Goal: Use online tool/utility: Utilize a website feature to perform a specific function

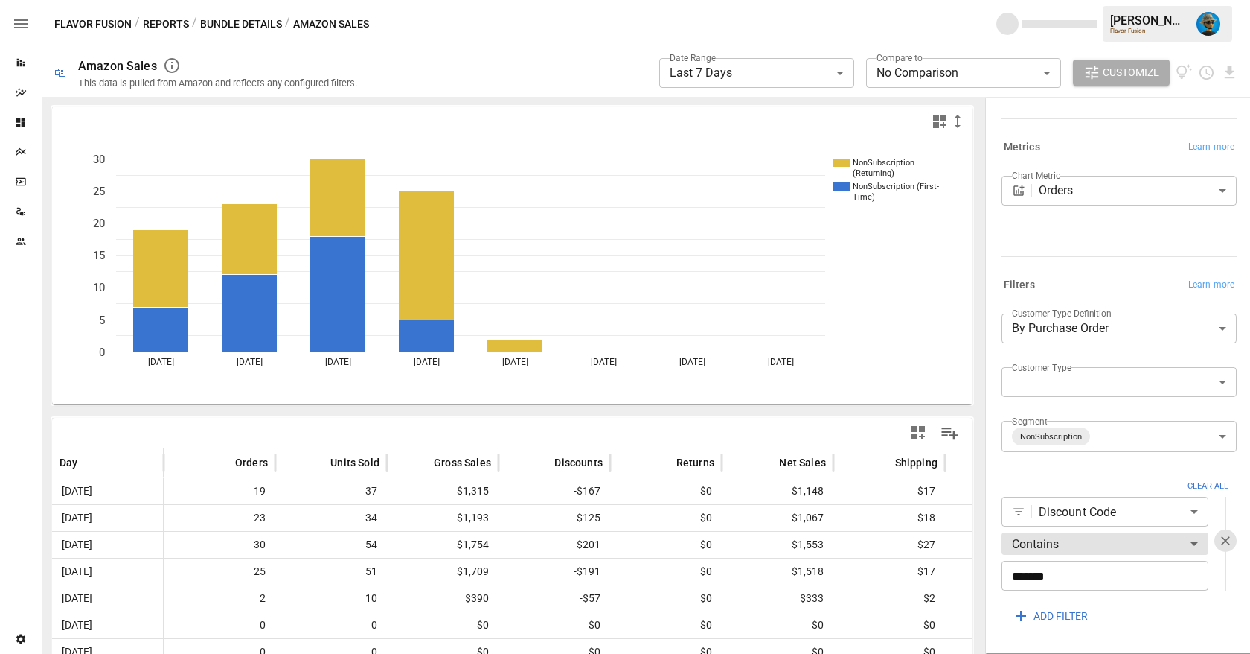
scroll to position [143, 0]
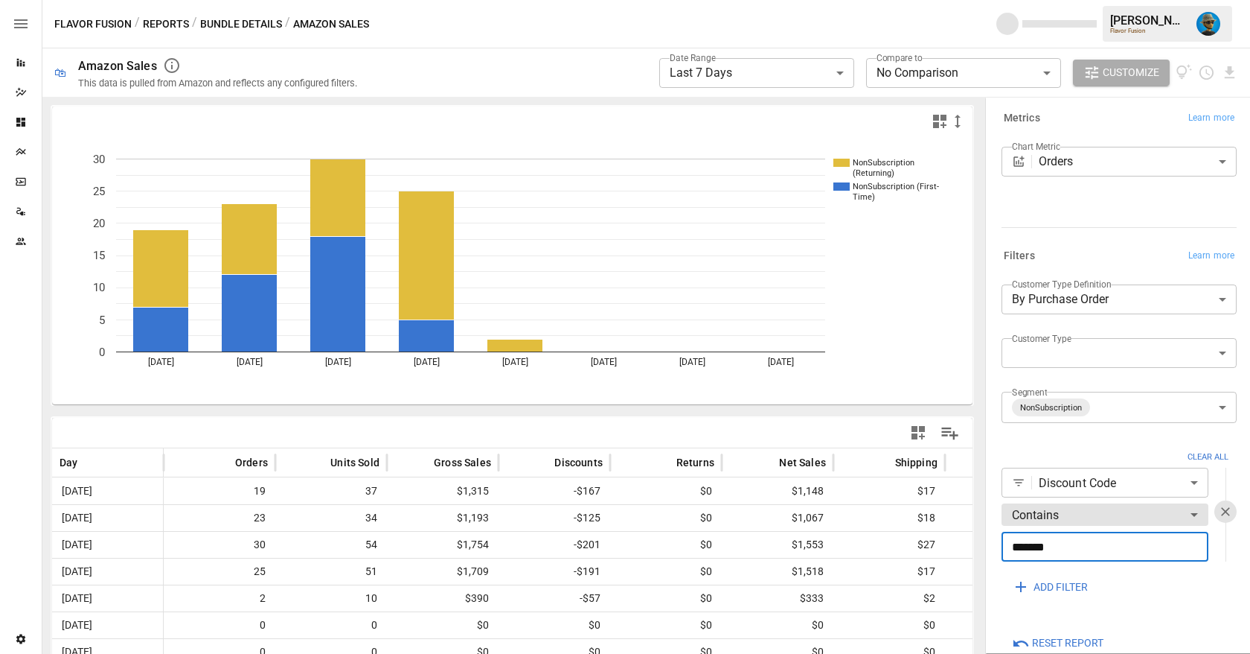
click at [1080, 546] on input "*******" at bounding box center [1105, 546] width 207 height 30
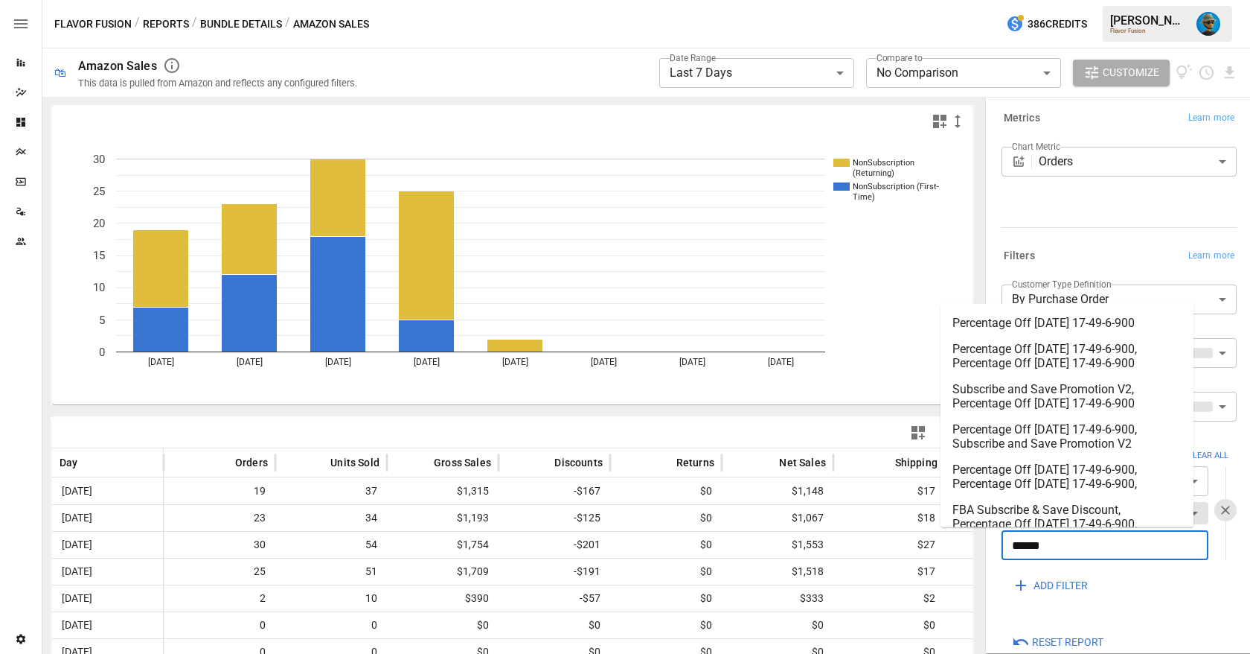
type input "*******"
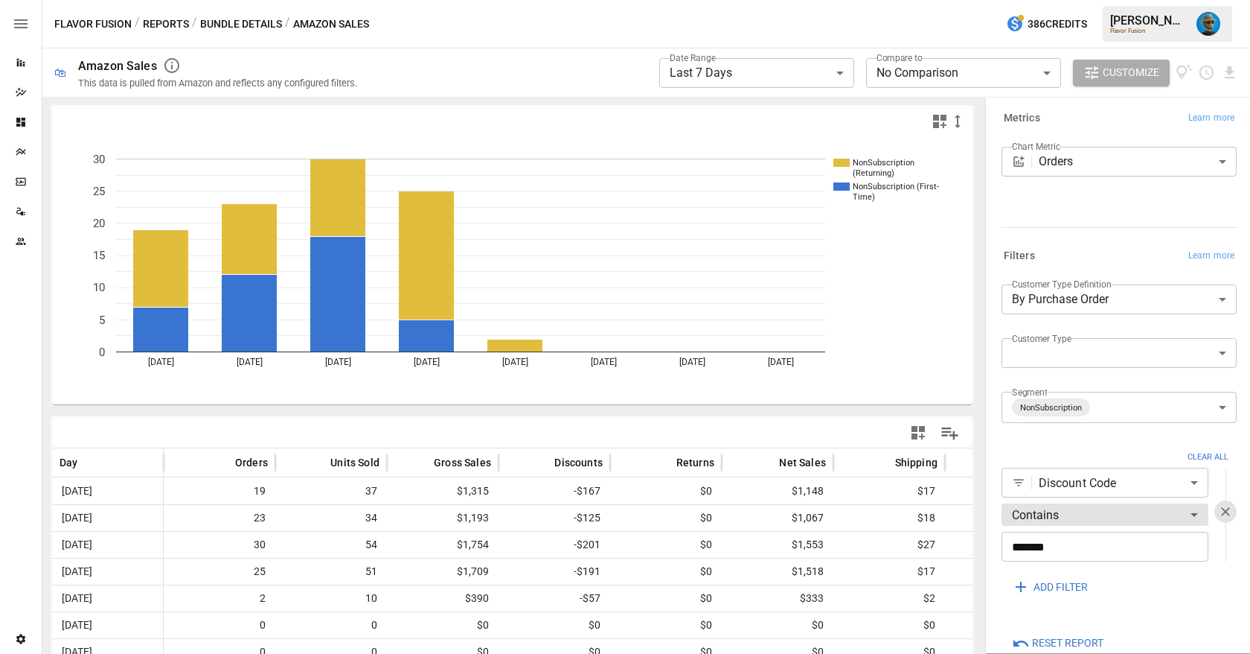
click at [1076, 549] on input "*******" at bounding box center [1105, 546] width 207 height 30
